Goal: Task Accomplishment & Management: Use online tool/utility

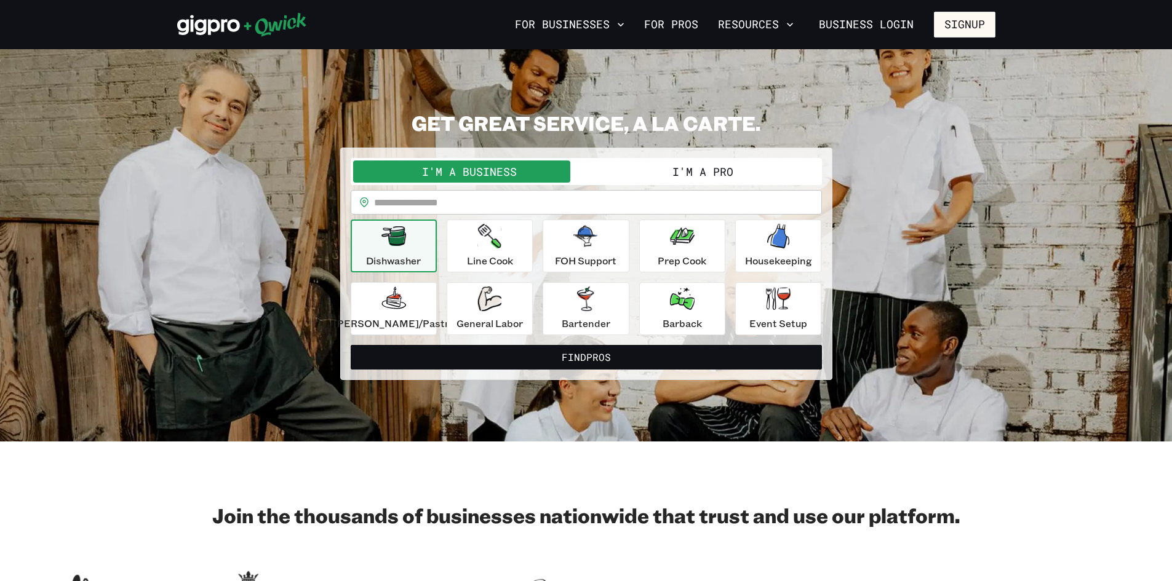
click at [653, 172] on button "I'm a Pro" at bounding box center [702, 172] width 233 height 22
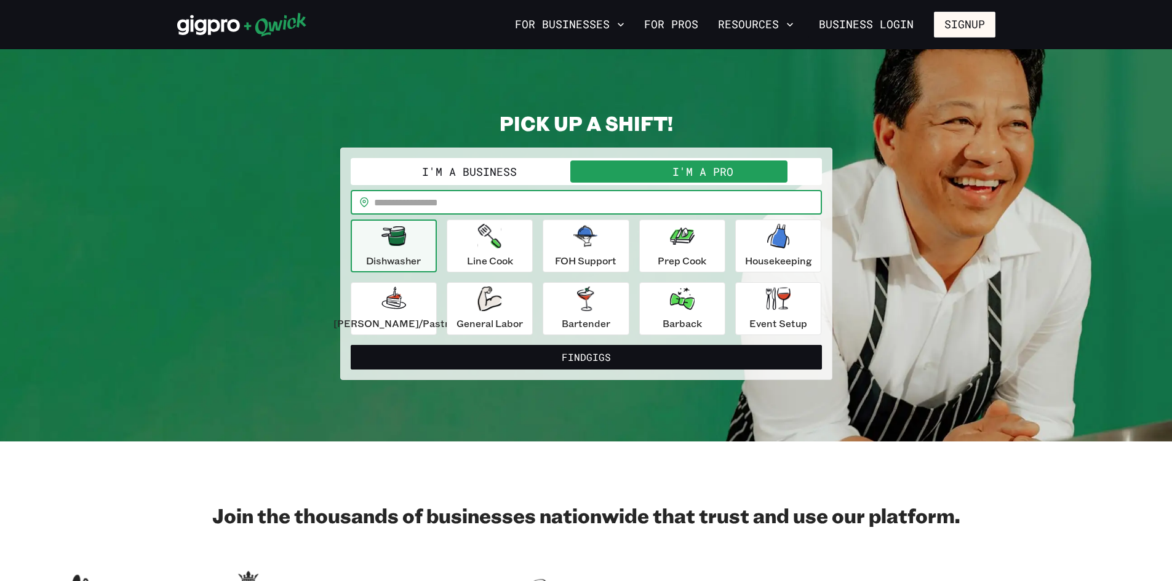
click at [632, 204] on input "text" at bounding box center [598, 202] width 448 height 25
type input "*****"
click at [351, 345] on button "Find Gigs" at bounding box center [586, 357] width 471 height 25
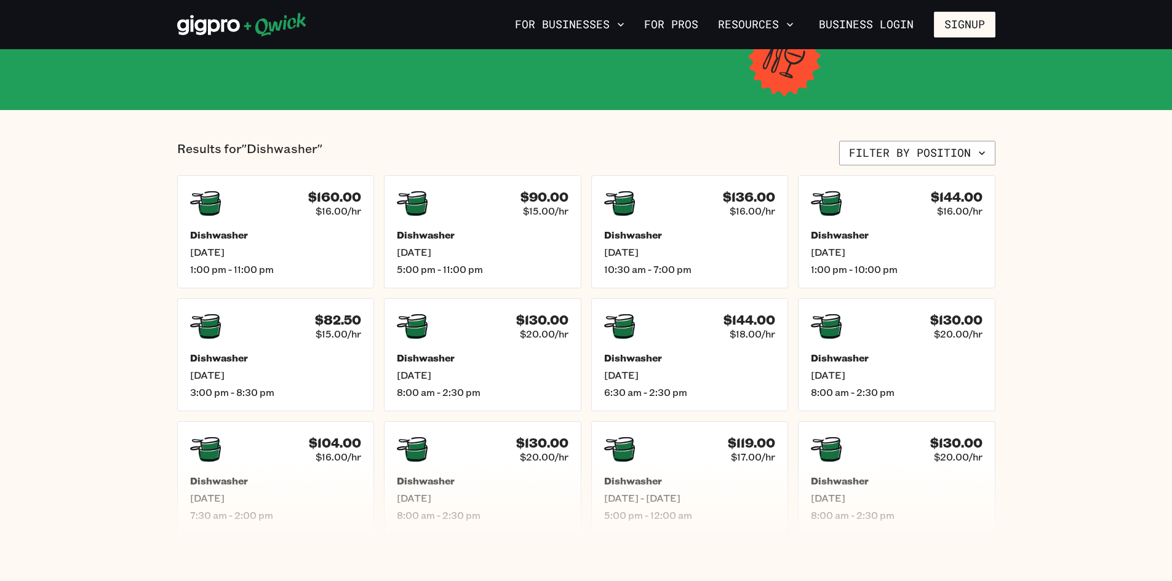
scroll to position [62, 0]
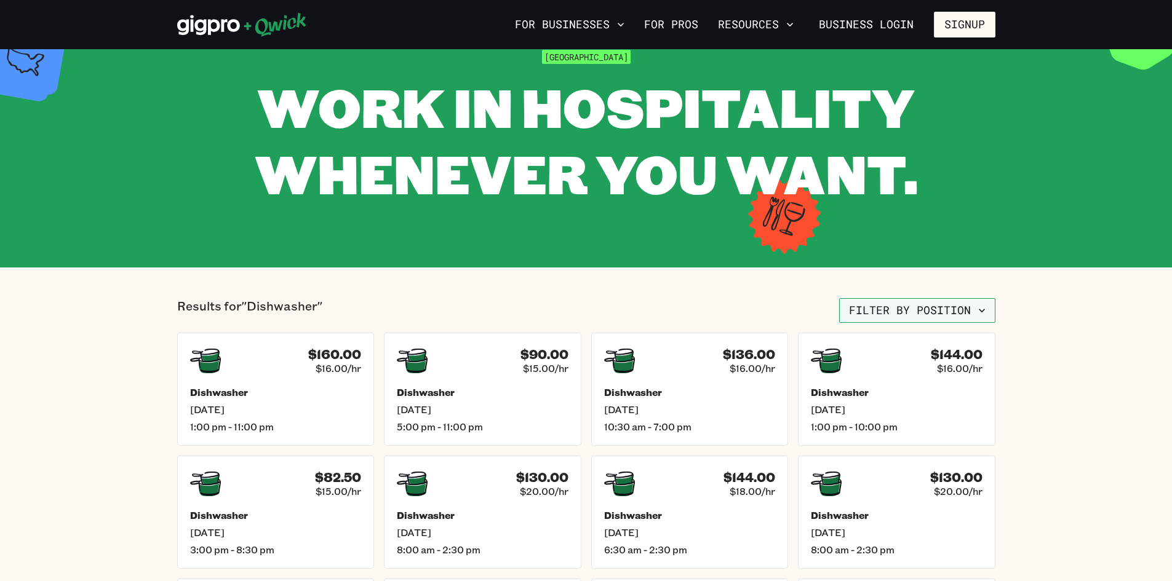
click at [964, 311] on button "Filter by position" at bounding box center [917, 310] width 156 height 25
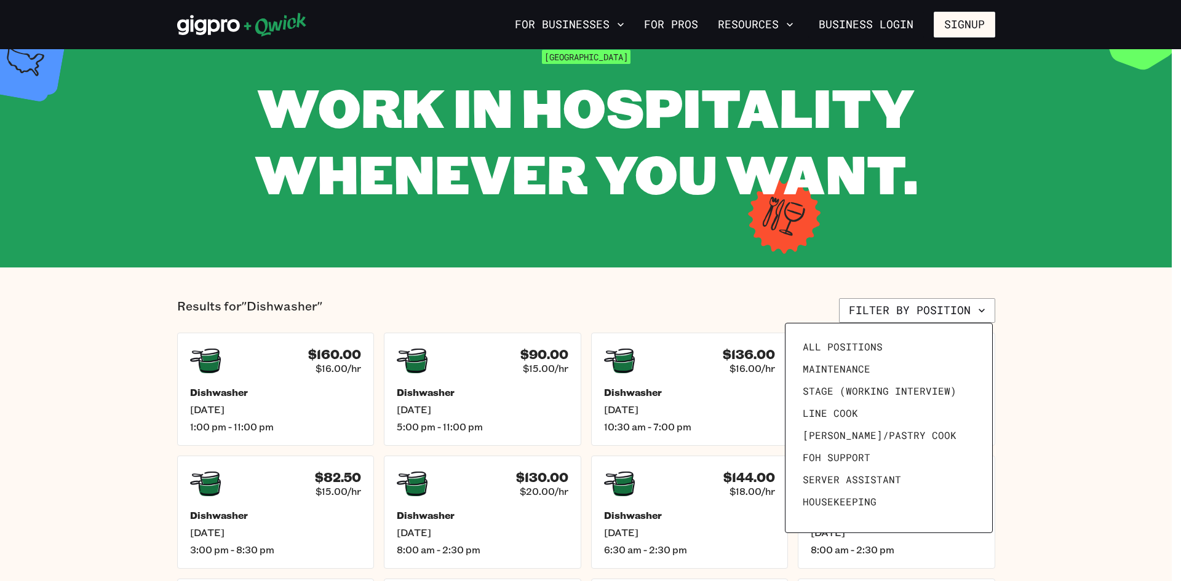
click at [1038, 311] on div at bounding box center [590, 290] width 1181 height 581
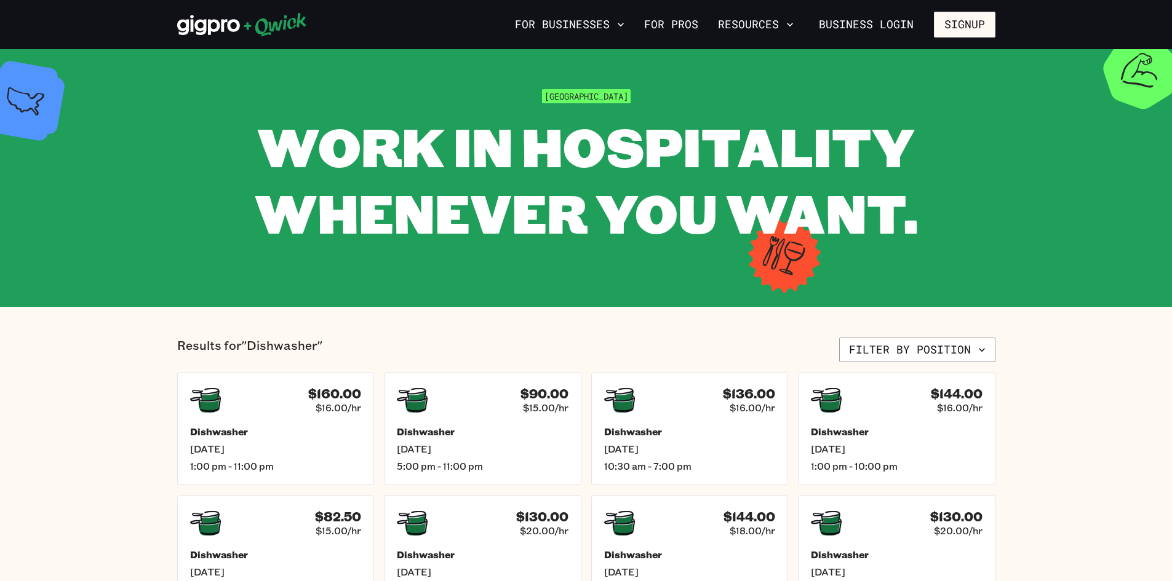
scroll to position [0, 0]
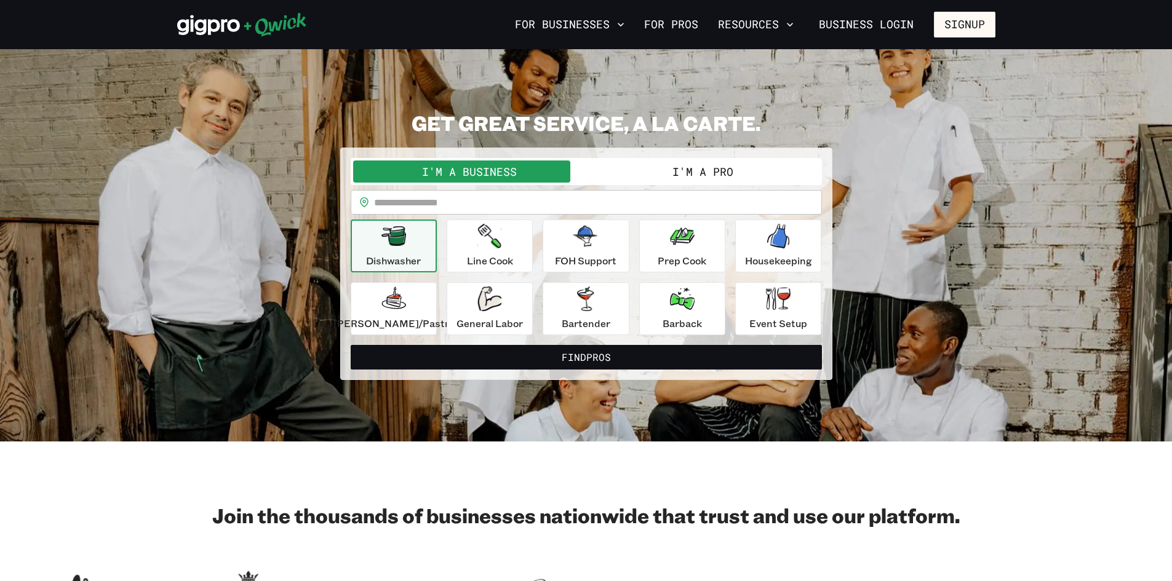
click at [406, 241] on icon "button" at bounding box center [393, 236] width 25 height 20
click at [437, 255] on button "Dishwasher" at bounding box center [394, 246] width 86 height 53
click at [641, 172] on button "I'm a Pro" at bounding box center [702, 172] width 233 height 22
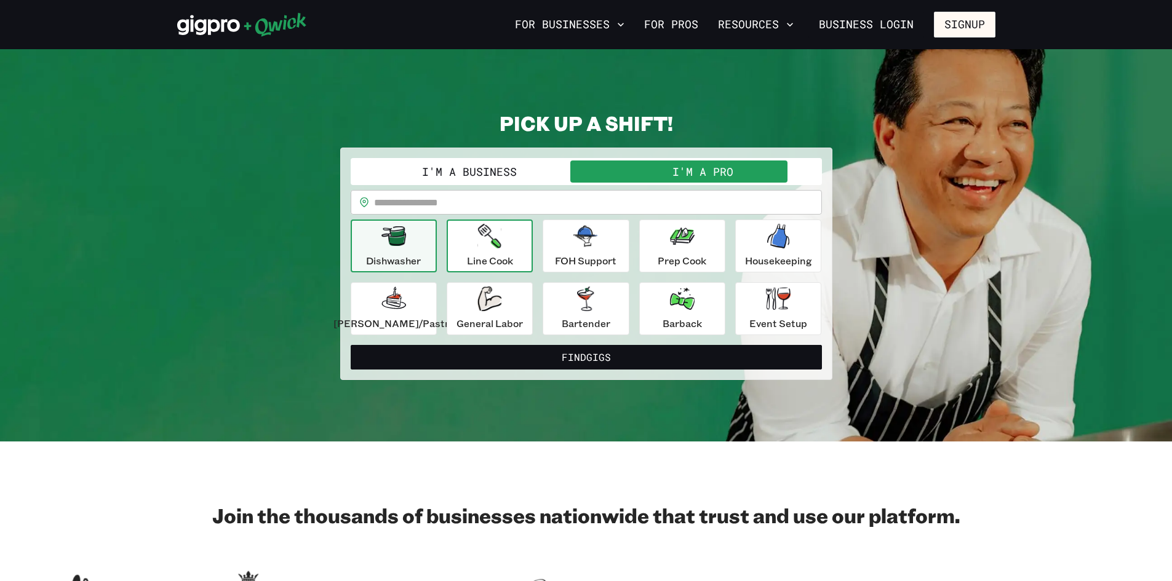
click at [507, 260] on p "Line Cook" at bounding box center [490, 260] width 46 height 15
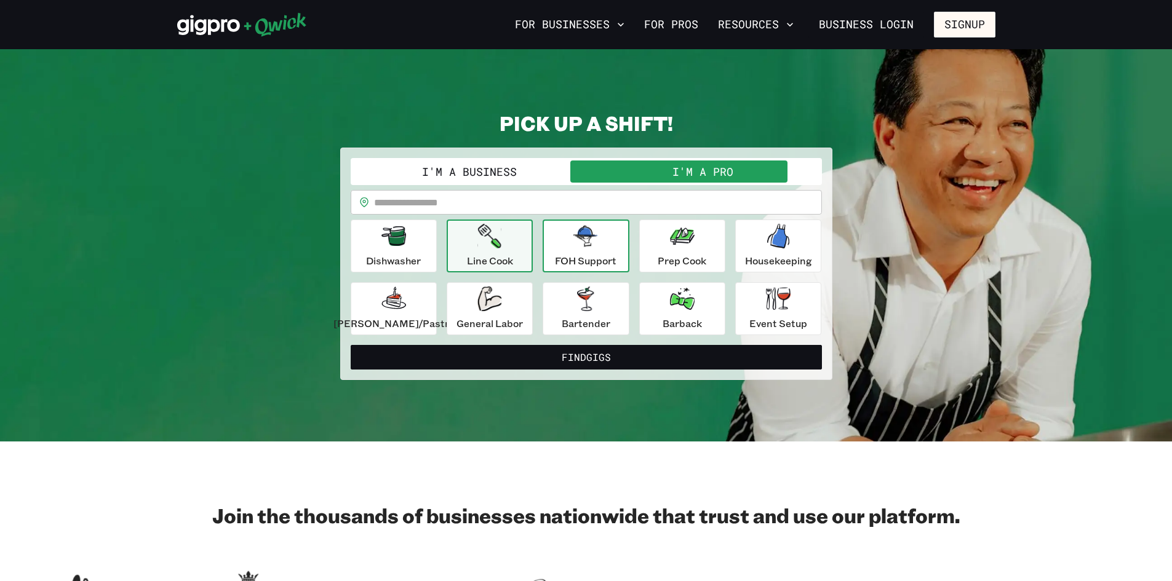
click at [589, 253] on div "FOH Support" at bounding box center [586, 246] width 62 height 44
click at [719, 255] on div "Dishwasher Line Cook FOH Support Prep Cook Housekeeping [PERSON_NAME]/Pastry Ge…" at bounding box center [586, 278] width 471 height 116
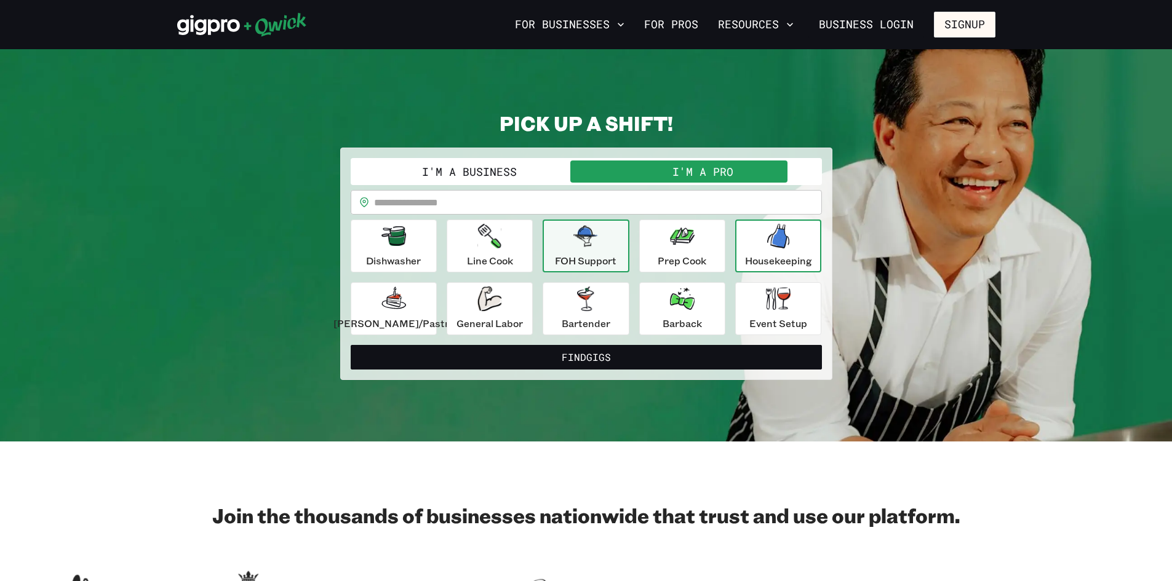
click at [745, 253] on div "Housekeeping" at bounding box center [778, 246] width 67 height 44
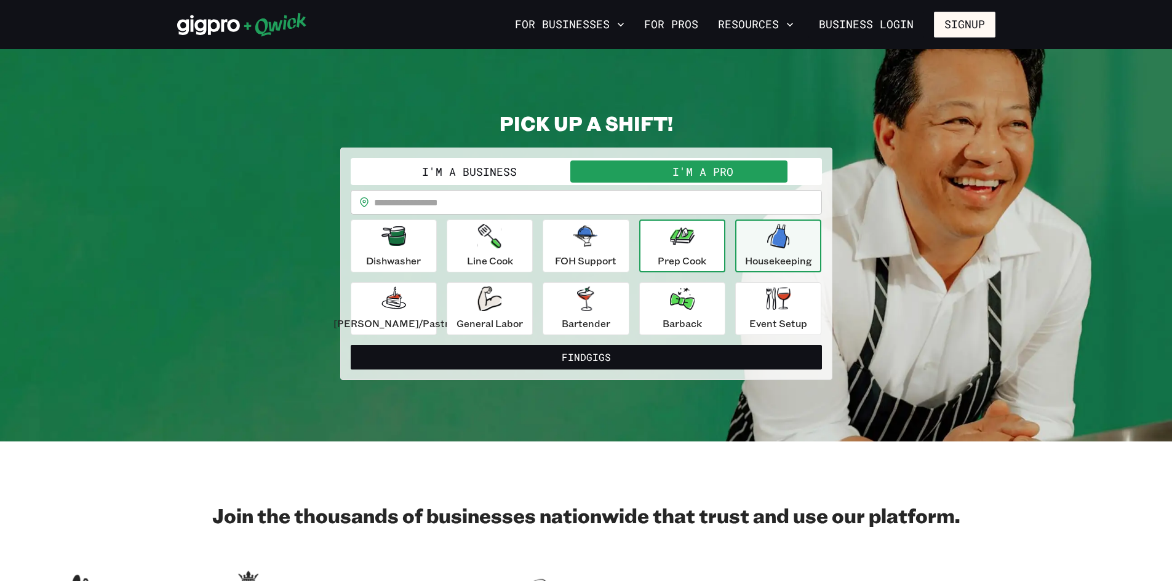
click at [699, 266] on p "Prep Cook" at bounding box center [681, 260] width 49 height 15
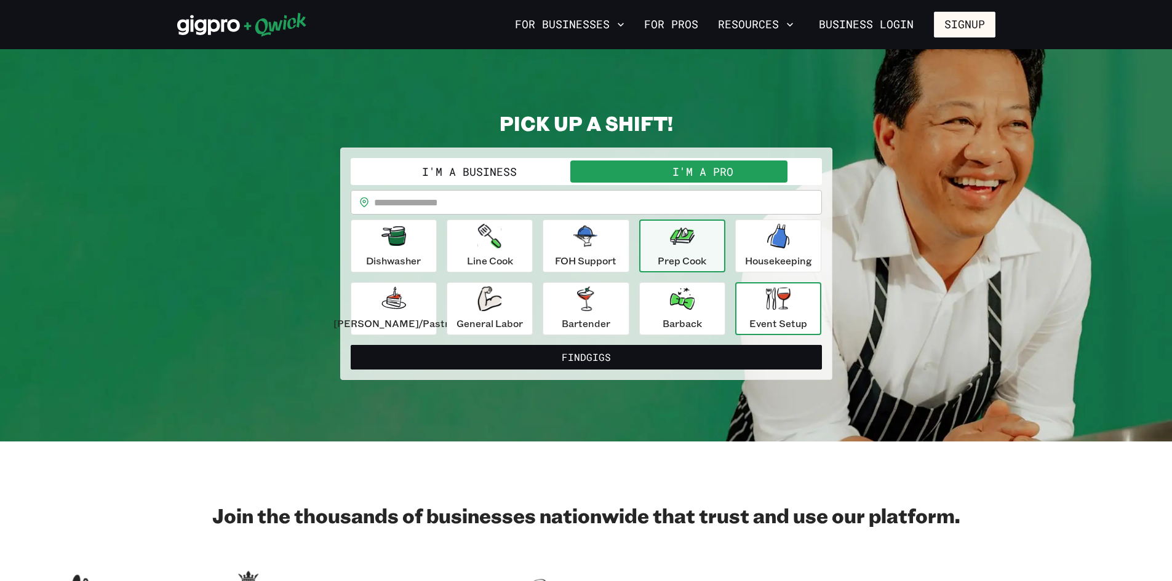
click at [749, 318] on p "Event Setup" at bounding box center [778, 323] width 58 height 15
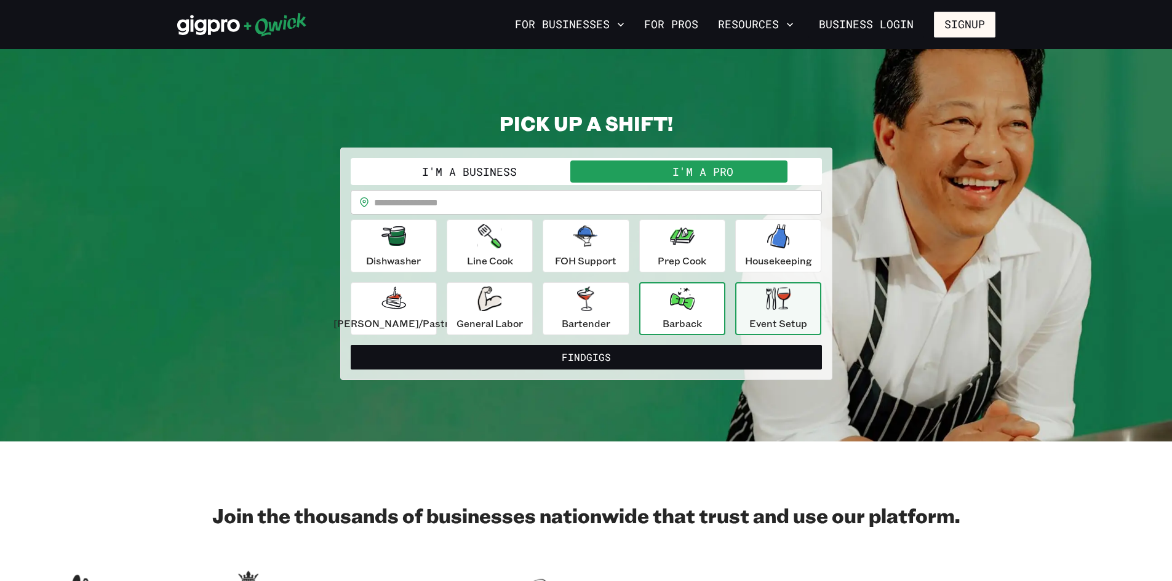
click at [683, 323] on p "Barback" at bounding box center [681, 323] width 39 height 15
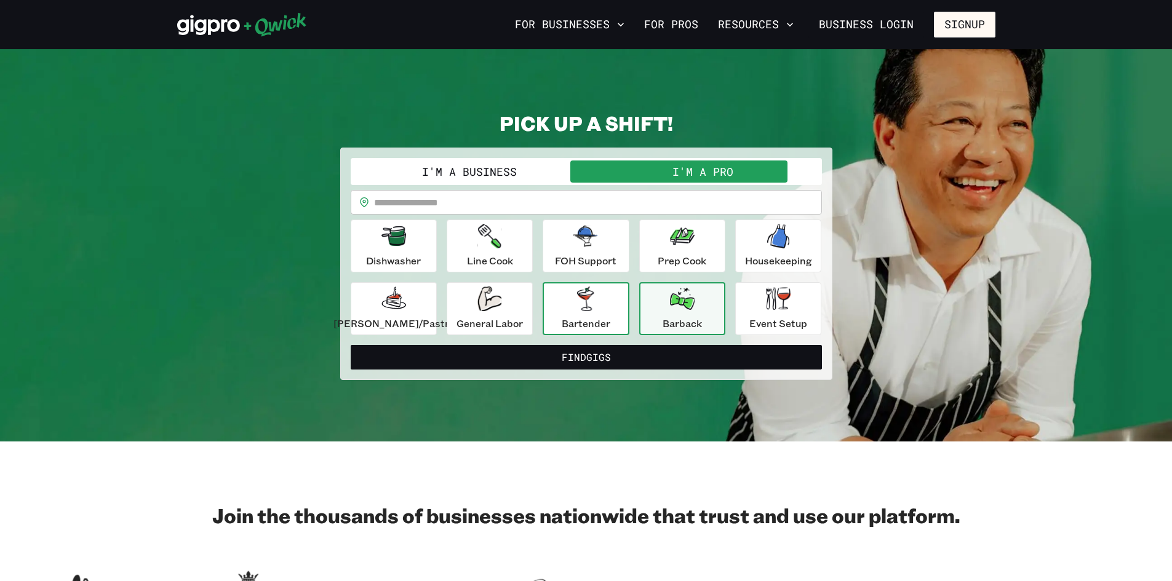
click at [564, 316] on div "Bartender" at bounding box center [586, 309] width 49 height 44
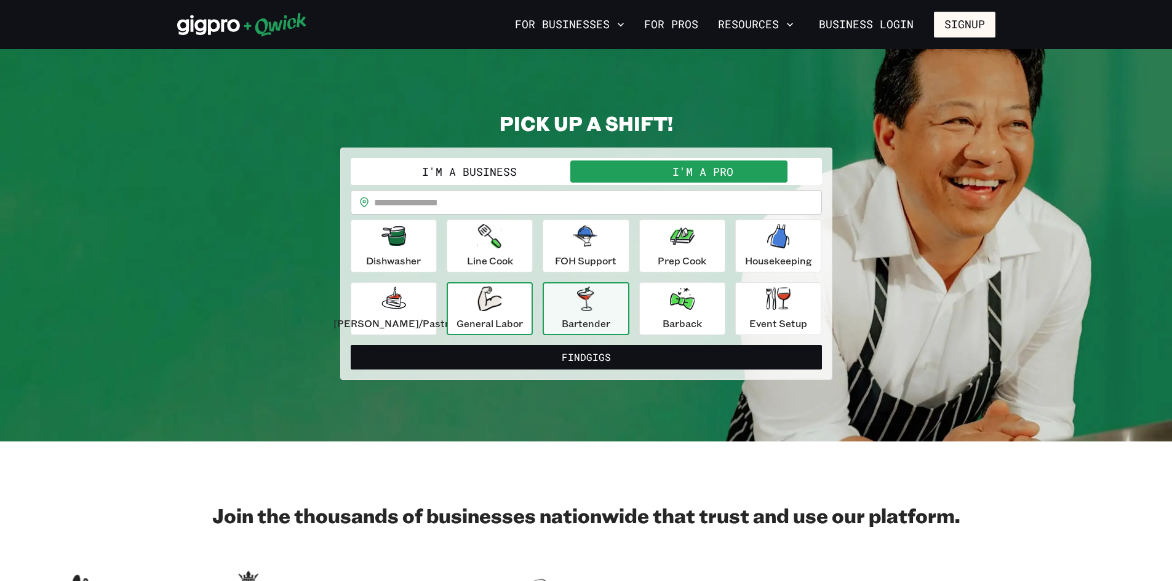
click at [506, 312] on div "General Labor" at bounding box center [489, 309] width 66 height 44
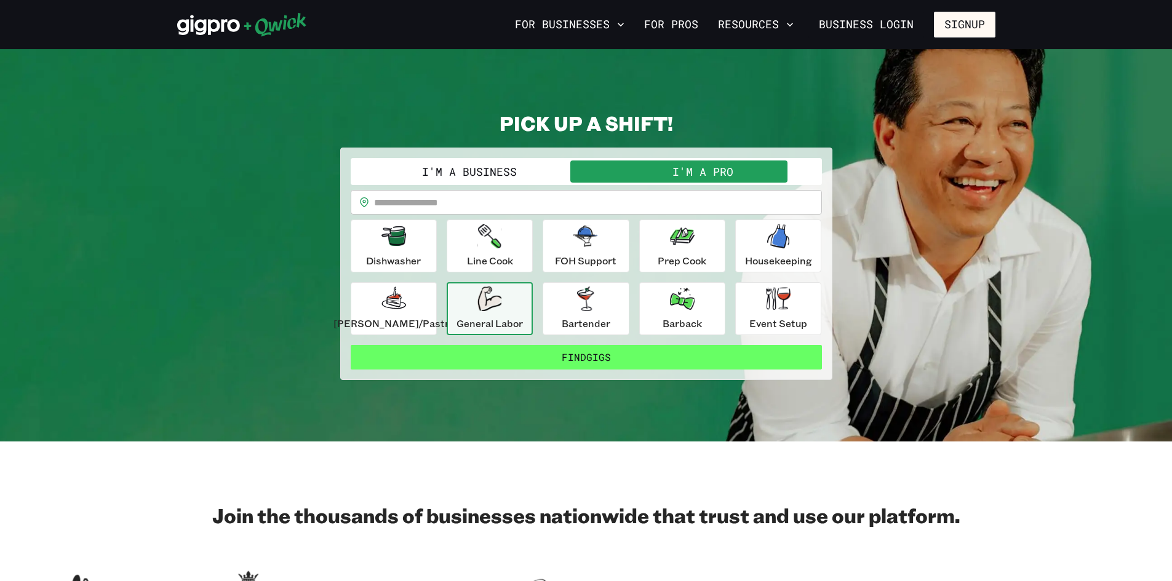
click at [758, 360] on button "Find Gigs" at bounding box center [586, 357] width 471 height 25
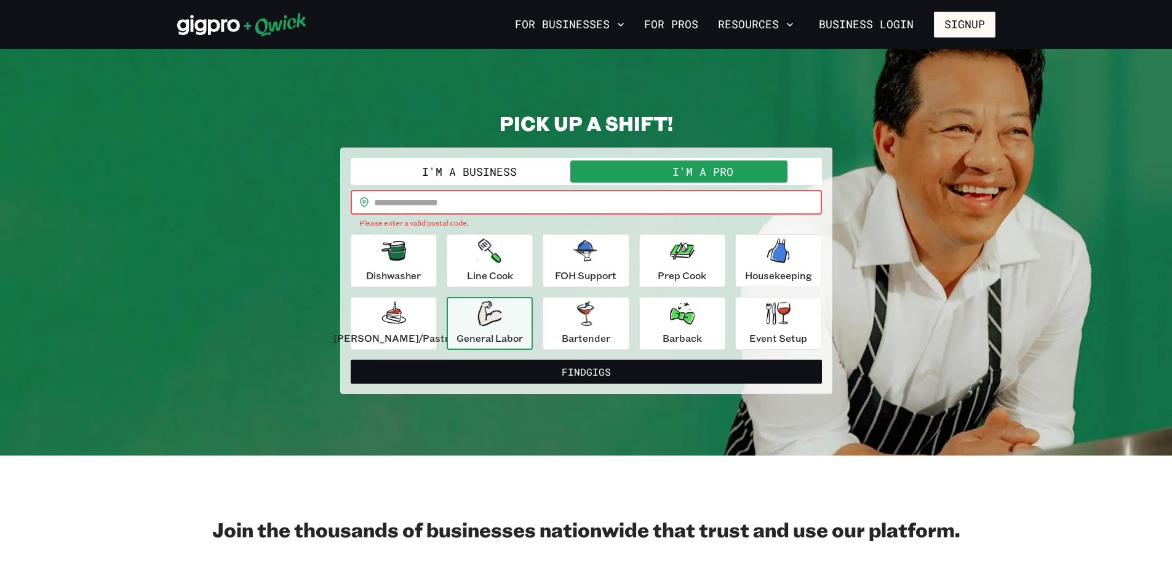
click at [443, 201] on input "text" at bounding box center [598, 202] width 448 height 25
type input "*****"
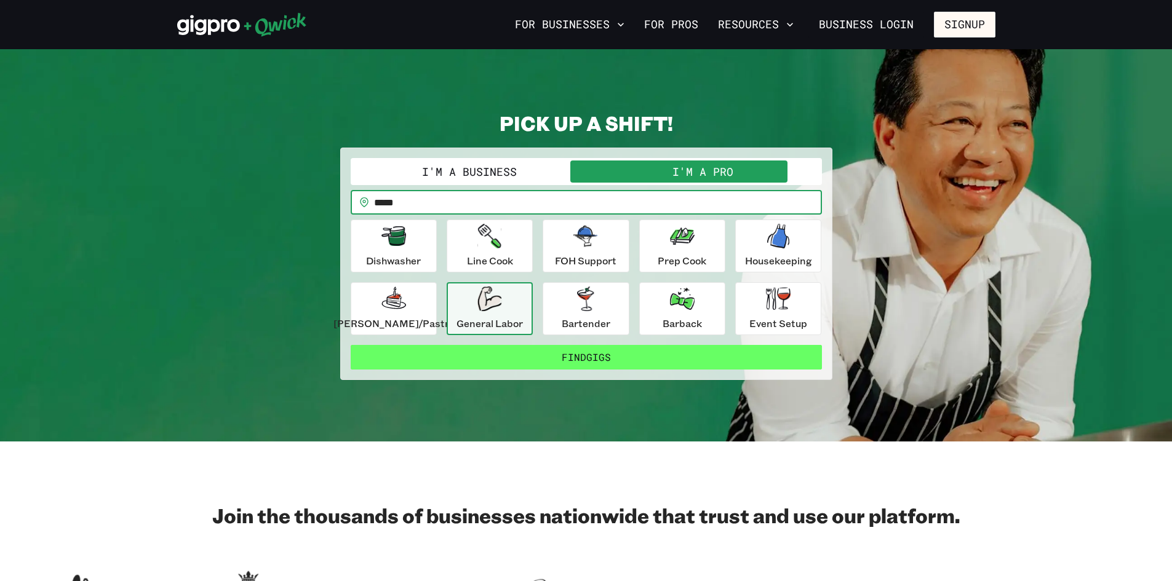
click at [603, 359] on button "Find Gigs" at bounding box center [586, 357] width 471 height 25
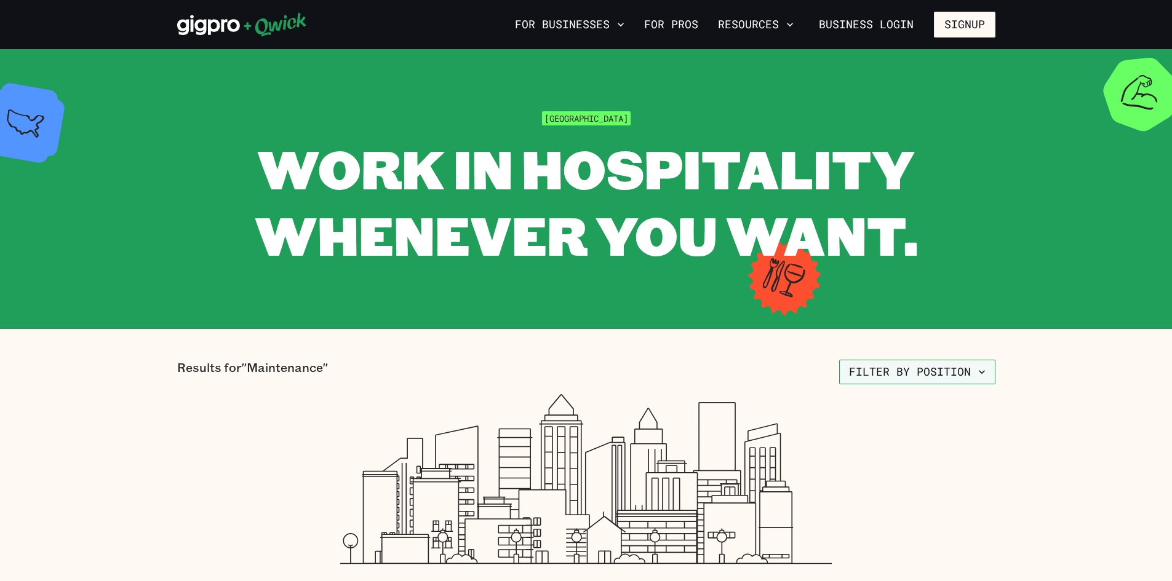
click at [916, 375] on button "Filter by position" at bounding box center [917, 372] width 156 height 25
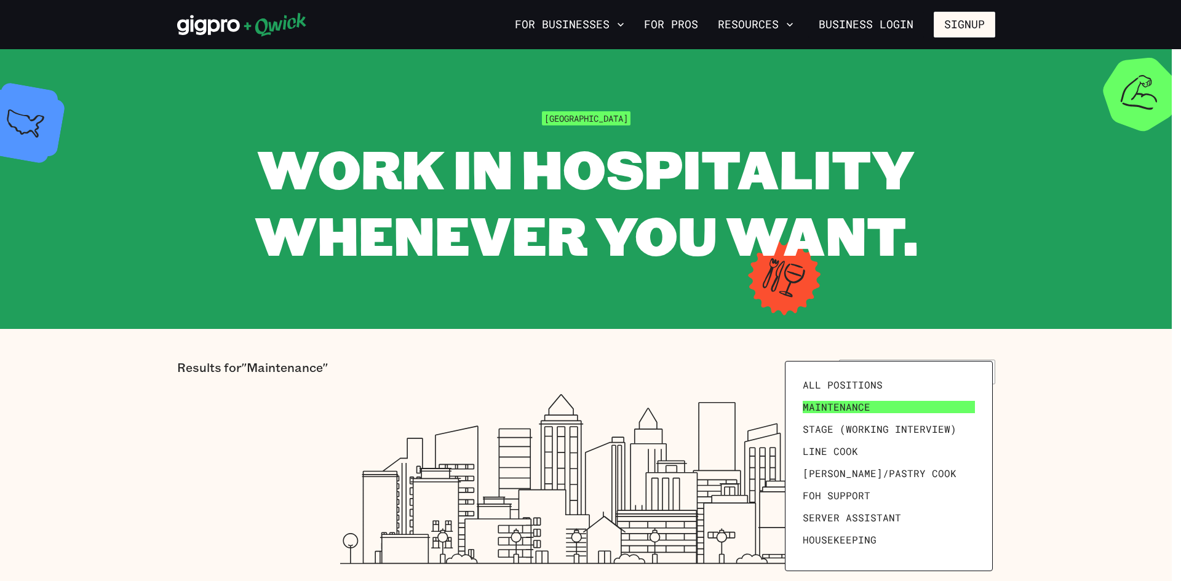
click at [822, 402] on span "Maintenance" at bounding box center [837, 407] width 68 height 12
click at [832, 385] on span "All Positions" at bounding box center [843, 385] width 80 height 12
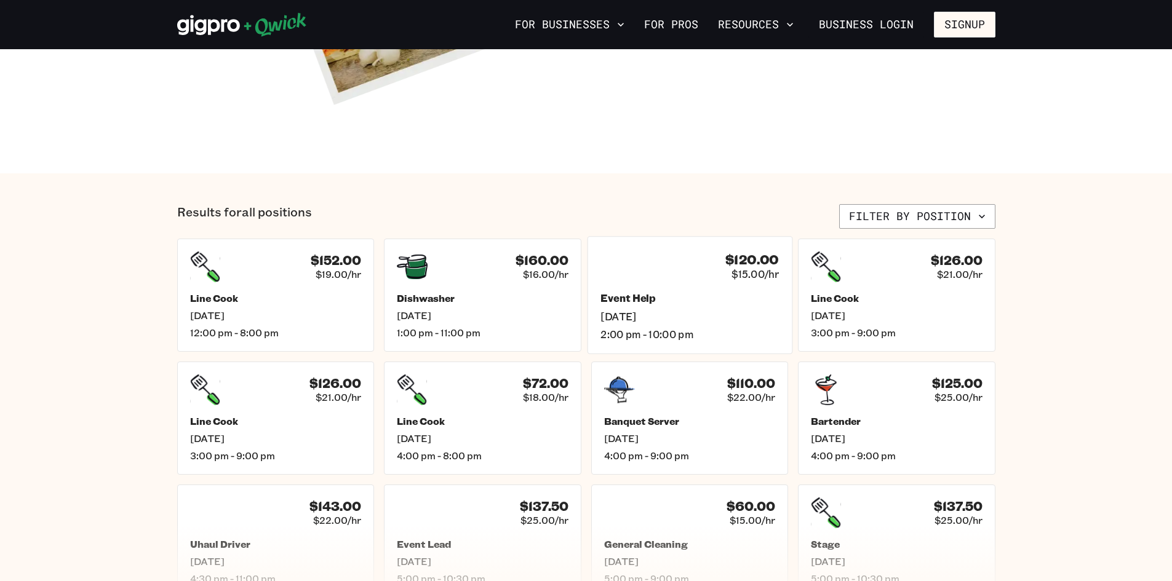
scroll to position [492, 0]
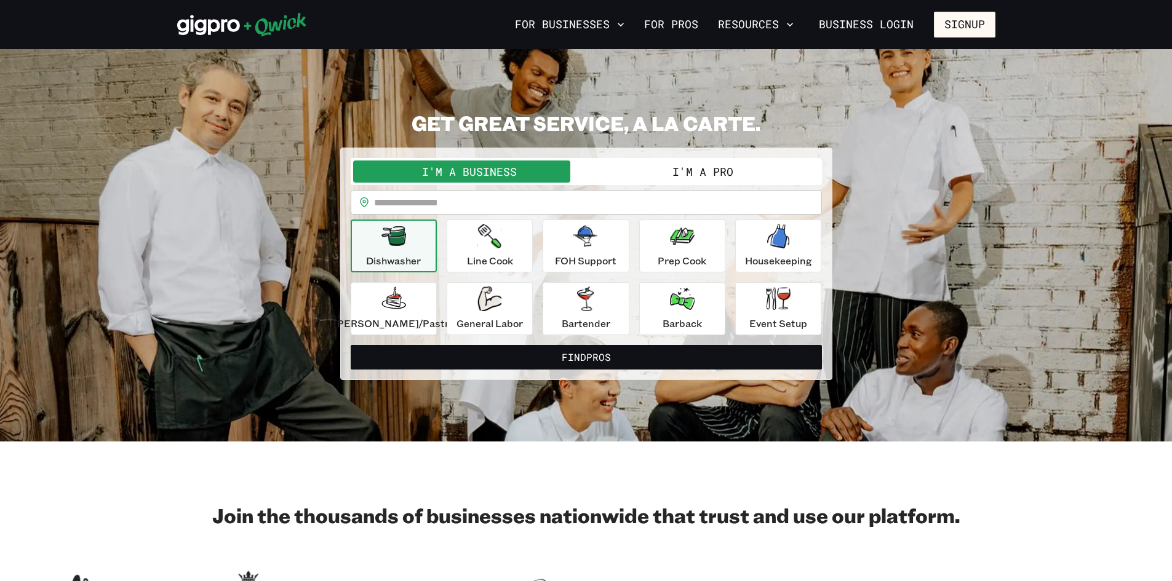
click at [656, 164] on button "I'm a Pro" at bounding box center [702, 172] width 233 height 22
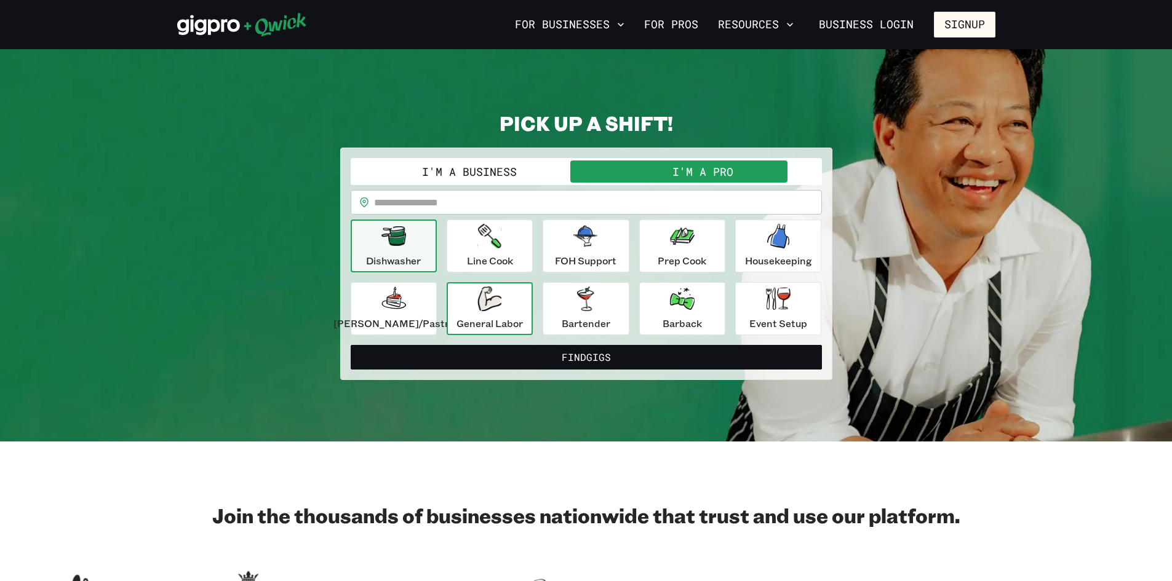
click at [516, 309] on div "General Labor" at bounding box center [489, 309] width 66 height 44
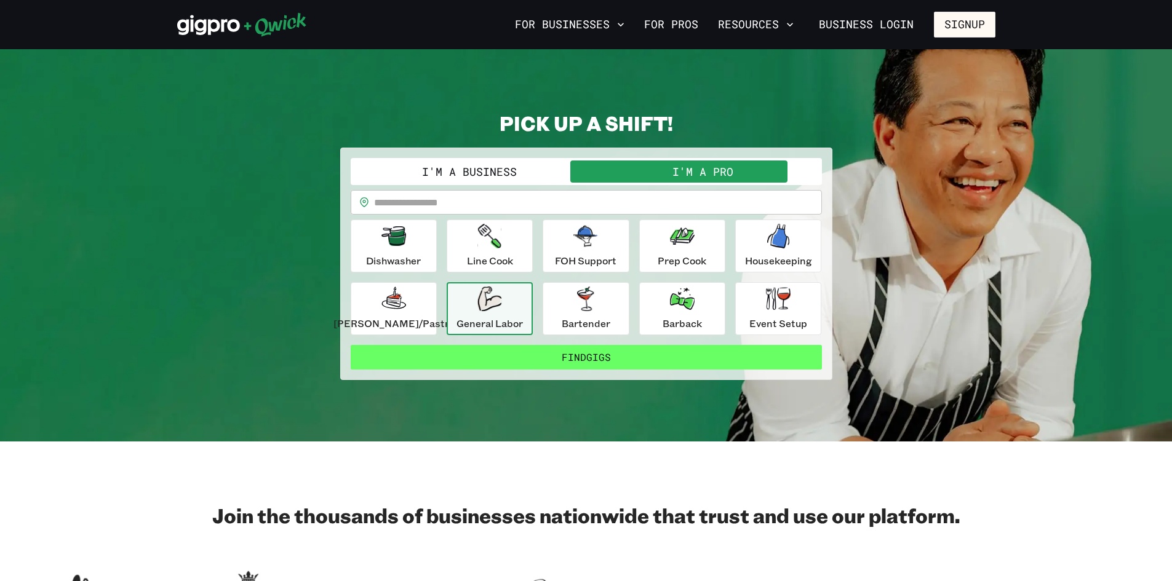
click at [537, 354] on button "Find Gigs" at bounding box center [586, 357] width 471 height 25
